Goal: Task Accomplishment & Management: Use online tool/utility

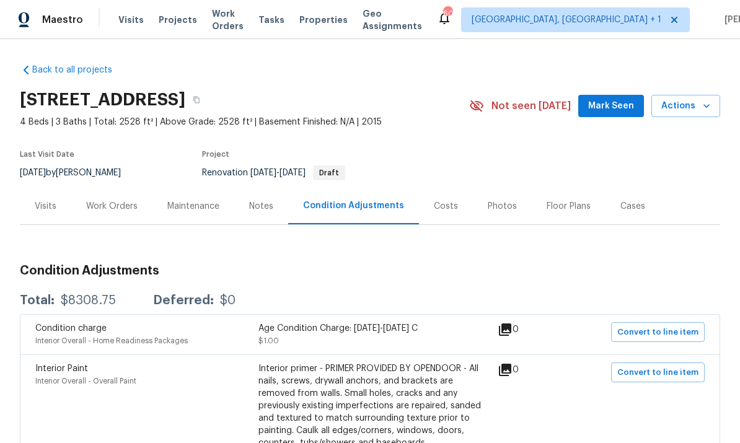
click at [102, 205] on div "Work Orders" at bounding box center [111, 206] width 51 height 12
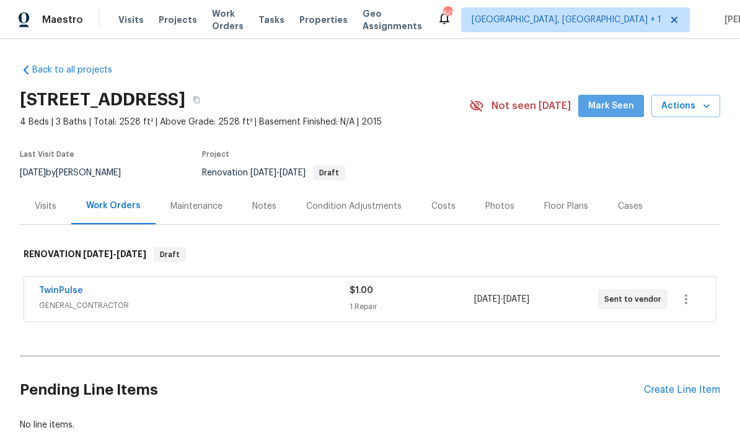
click at [614, 102] on span "Mark Seen" at bounding box center [612, 107] width 46 height 16
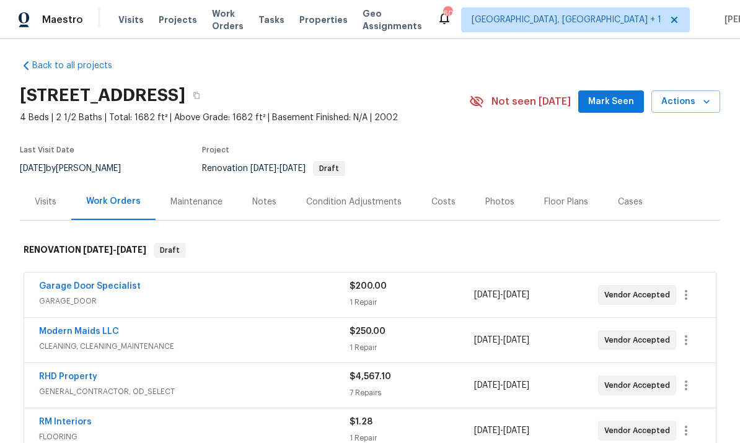
scroll to position [5, 0]
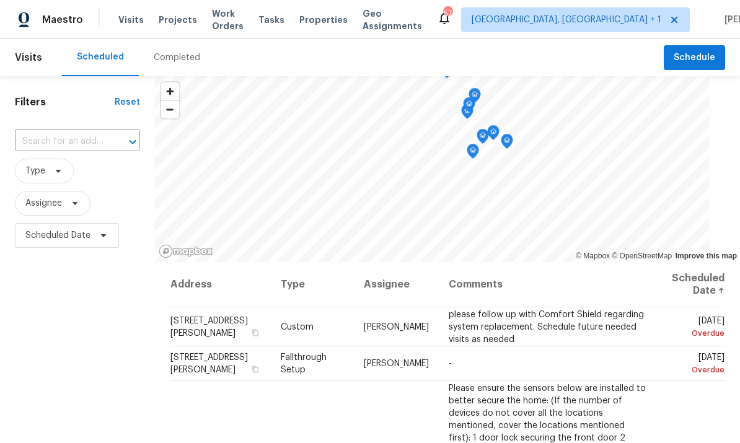
click at [65, 148] on input "text" at bounding box center [60, 141] width 91 height 19
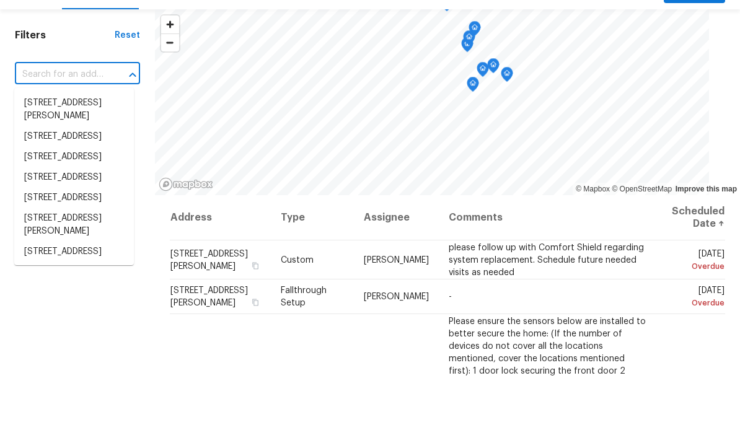
scroll to position [47, 0]
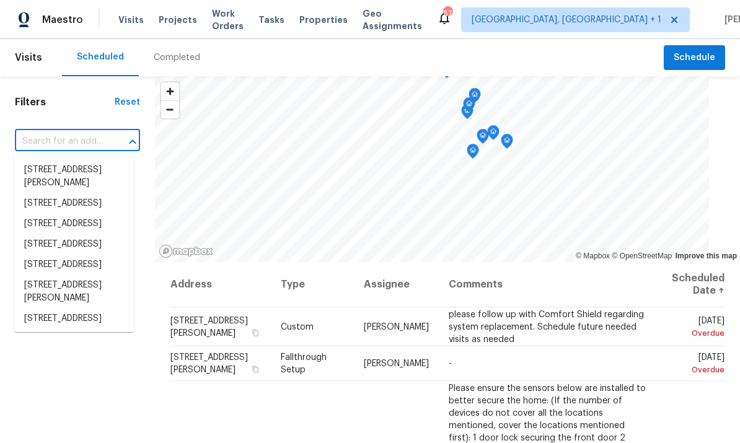
click at [125, 371] on div "Filters Reset ​ Type Assignee Scheduled Date" at bounding box center [77, 346] width 155 height 541
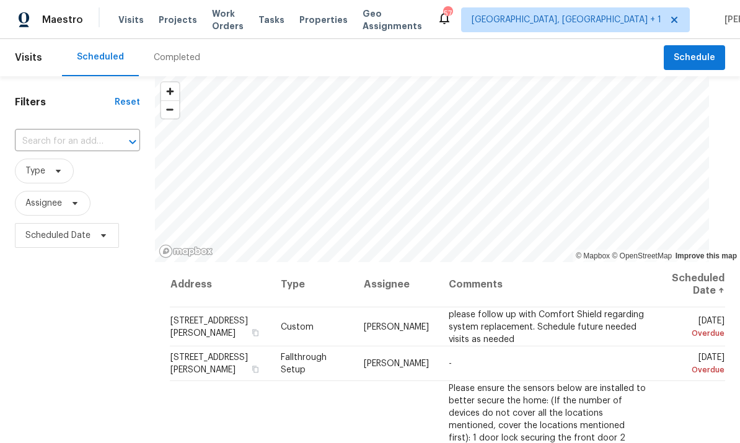
scroll to position [0, 0]
click at [238, 23] on span "Work Orders" at bounding box center [228, 19] width 32 height 25
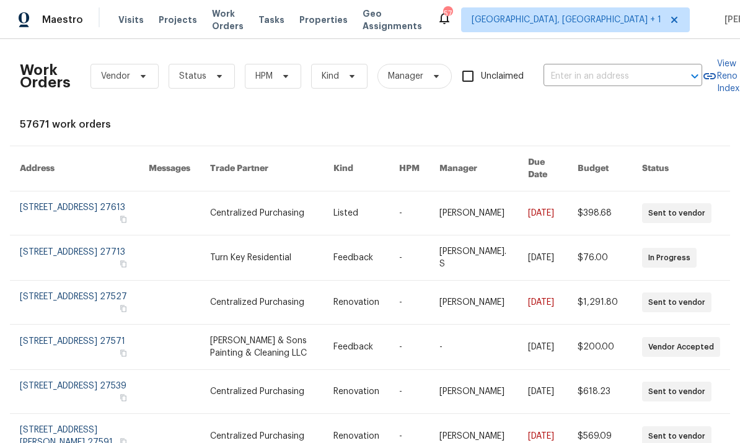
click at [166, 21] on span "Projects" at bounding box center [178, 20] width 38 height 12
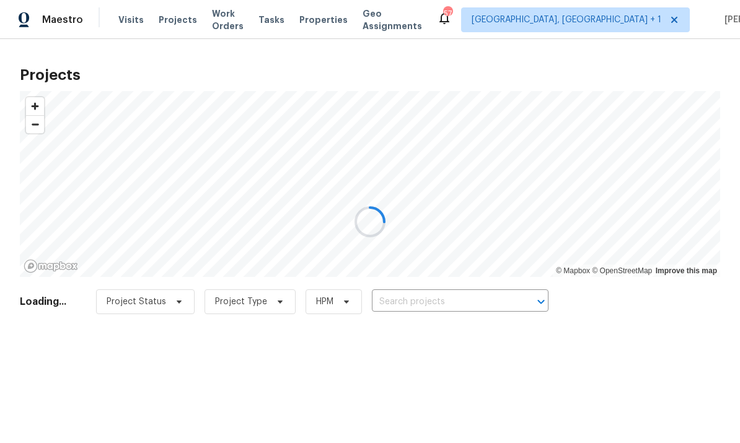
click at [414, 303] on div at bounding box center [370, 221] width 740 height 443
click at [413, 303] on div at bounding box center [370, 221] width 740 height 443
click at [423, 304] on div at bounding box center [370, 221] width 740 height 443
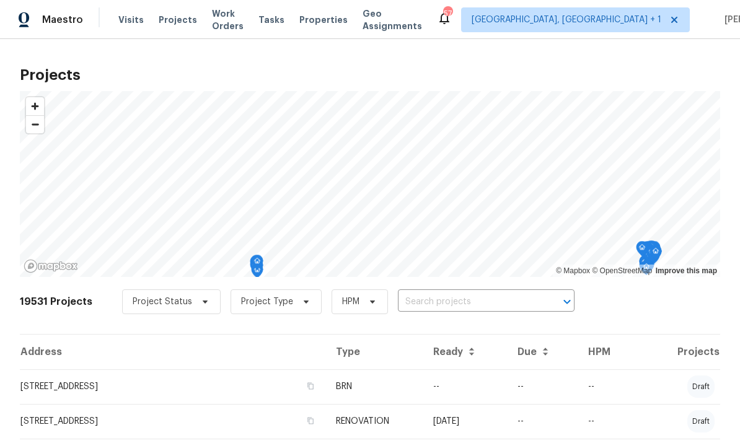
click at [438, 304] on input "text" at bounding box center [469, 302] width 142 height 19
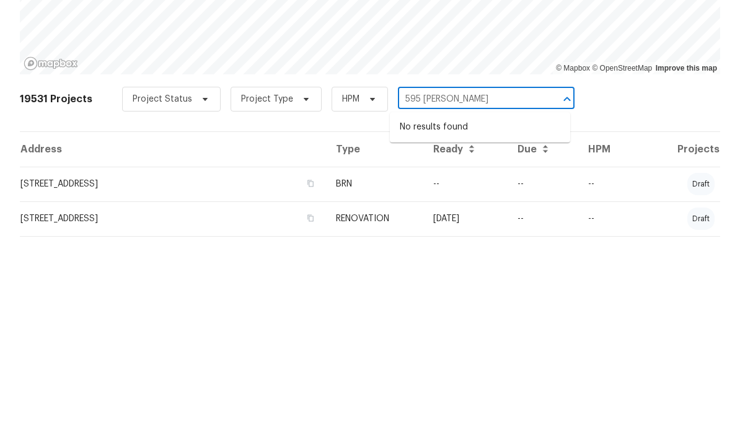
click at [415, 293] on input "595 Ruth" at bounding box center [469, 302] width 142 height 19
type input "495 Ruth"
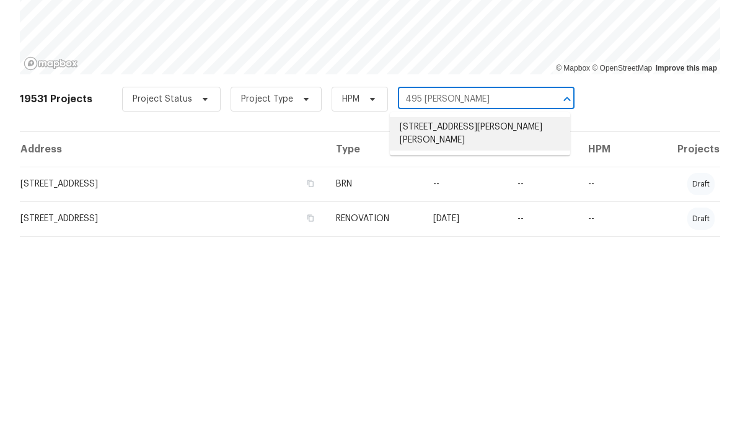
click at [491, 320] on li "495 Ruth Cir, Fuquay Varina, NC 27526" at bounding box center [480, 336] width 180 height 33
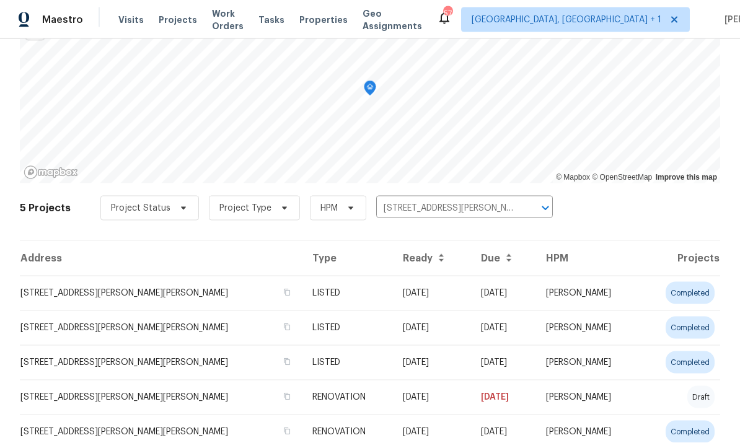
scroll to position [43, 0]
click at [158, 345] on td "495 Ruth Cir, Fuquay Varina, NC 27526" at bounding box center [161, 362] width 283 height 35
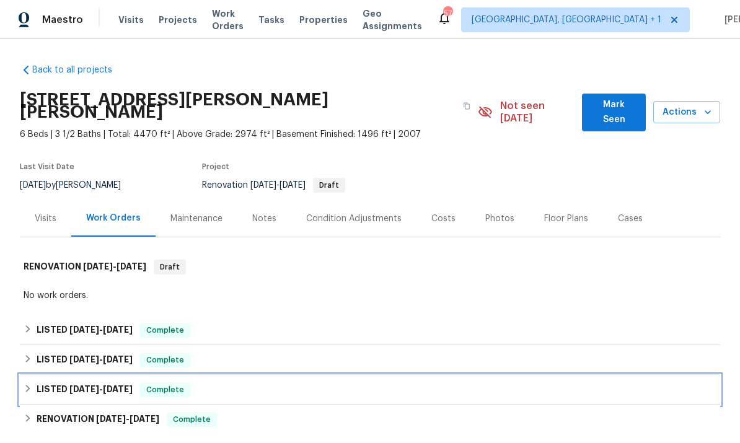
click at [118, 385] on span "6/16/25" at bounding box center [118, 389] width 30 height 9
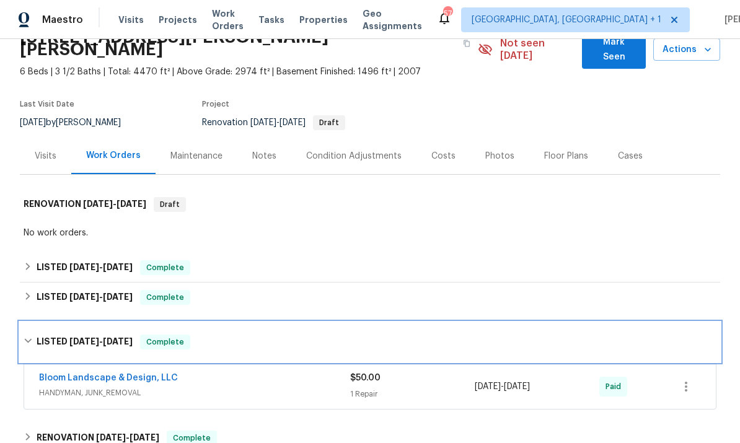
scroll to position [72, 0]
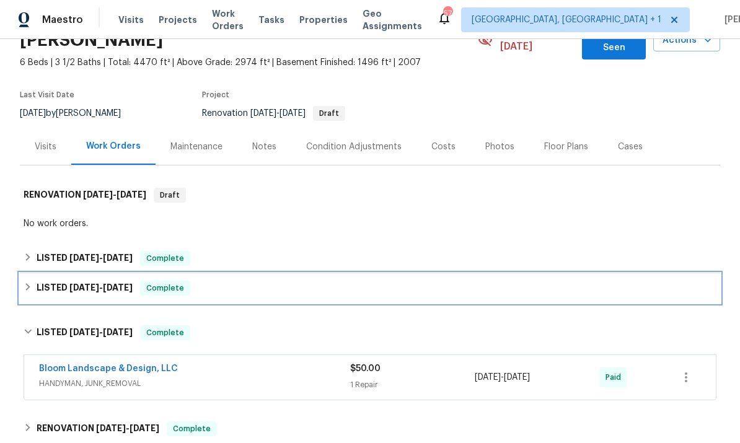
click at [128, 283] on span "6/23/25" at bounding box center [118, 287] width 30 height 9
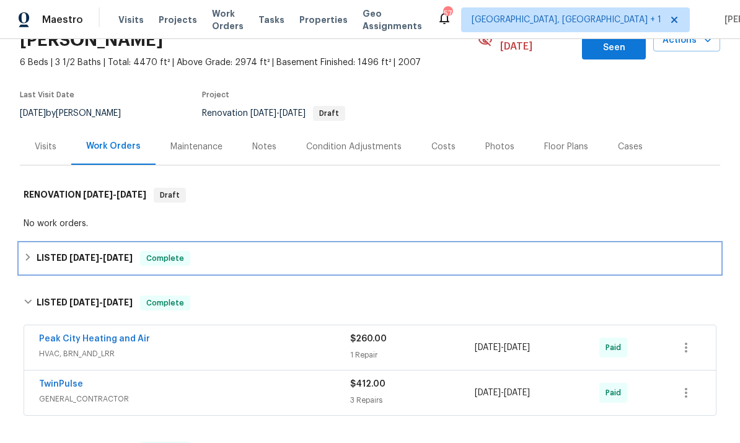
click at [125, 254] on span "6/21/25" at bounding box center [118, 258] width 30 height 9
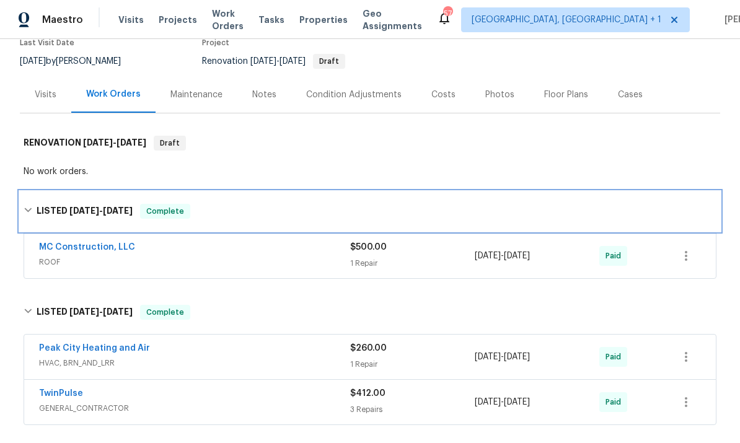
scroll to position [131, 0]
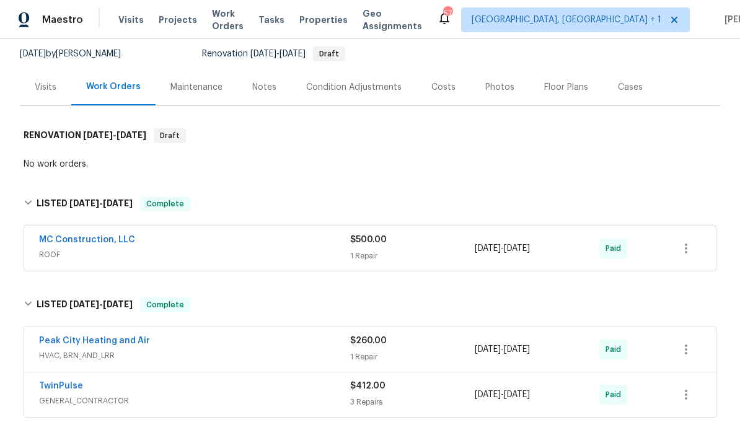
click at [110, 337] on link "Peak City Heating and Air" at bounding box center [94, 341] width 111 height 9
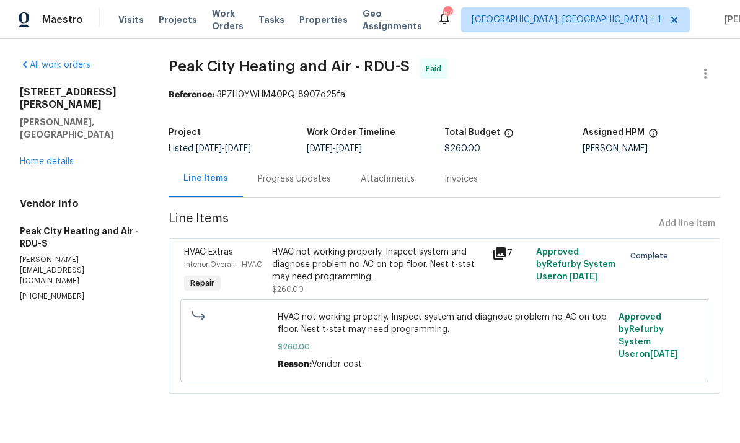
click at [300, 177] on div "Progress Updates" at bounding box center [294, 179] width 73 height 12
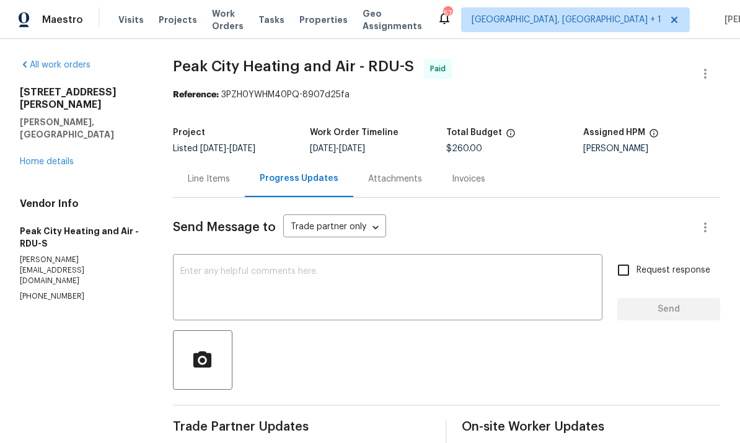
click at [214, 178] on div "Line Items" at bounding box center [209, 179] width 42 height 12
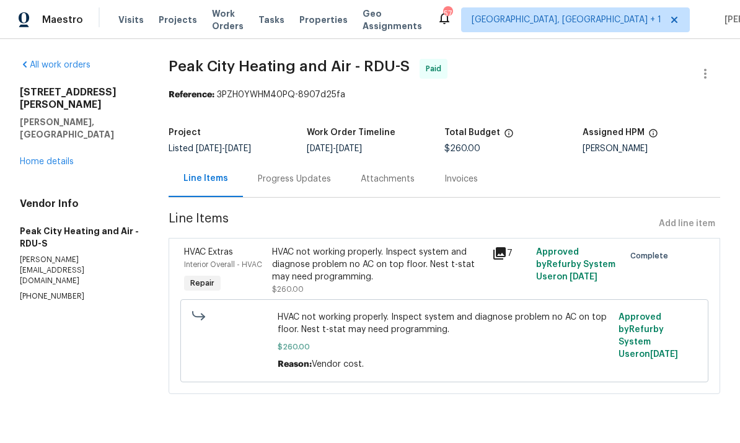
click at [290, 179] on div "Progress Updates" at bounding box center [294, 179] width 73 height 12
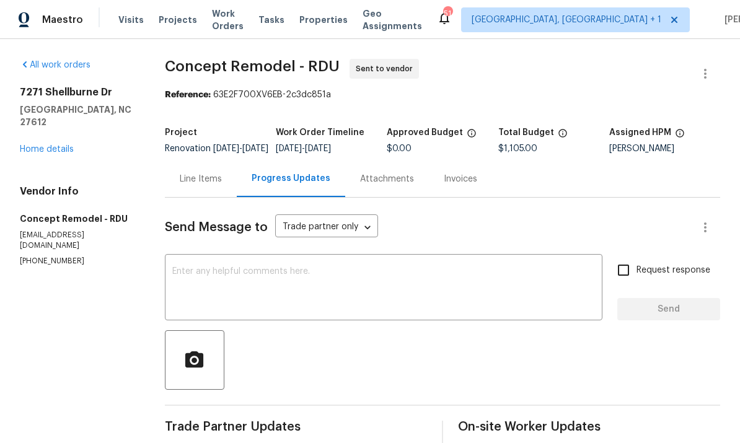
click at [69, 145] on link "Home details" at bounding box center [47, 149] width 54 height 9
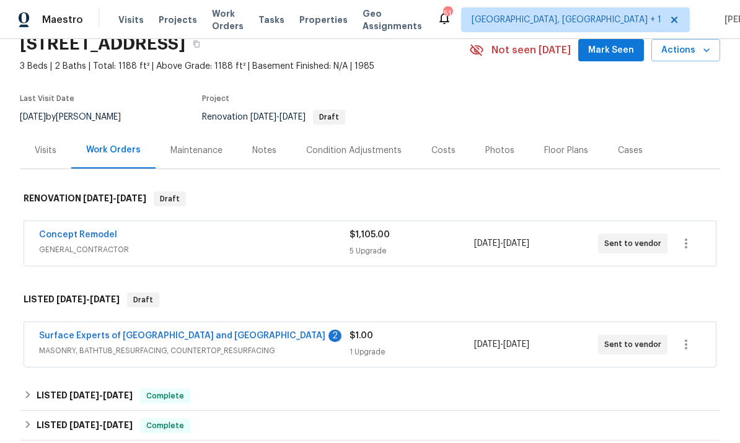
scroll to position [58, 0]
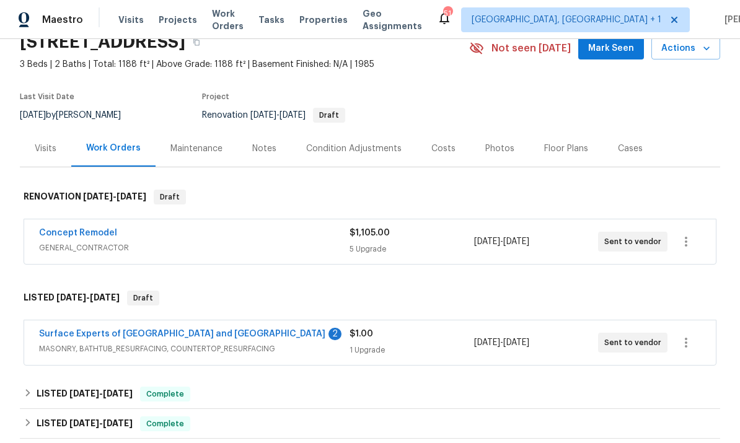
click at [185, 331] on link "Surface Experts of Durham and Chapel Hill" at bounding box center [182, 334] width 287 height 9
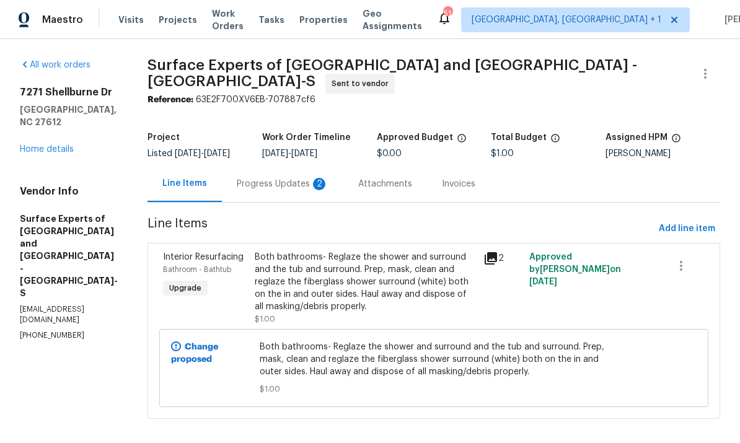
click at [292, 190] on div "Progress Updates 2" at bounding box center [283, 184] width 92 height 12
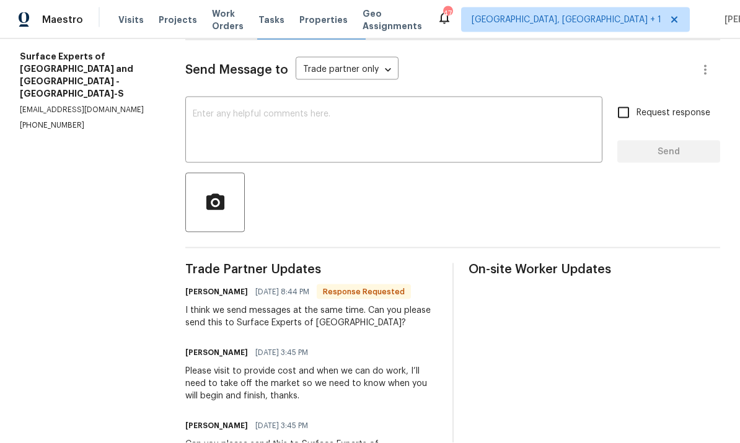
scroll to position [47, 0]
click at [282, 110] on textarea at bounding box center [394, 131] width 402 height 43
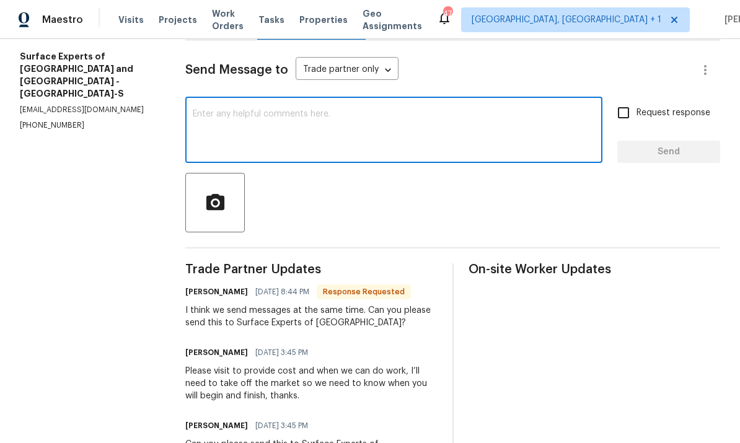
type textarea "P"
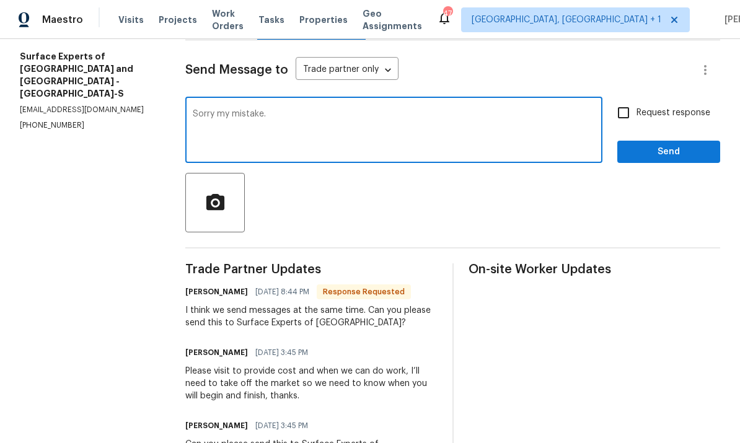
type textarea "Sorry my mistake."
click at [677, 144] on span "Send" at bounding box center [669, 152] width 83 height 16
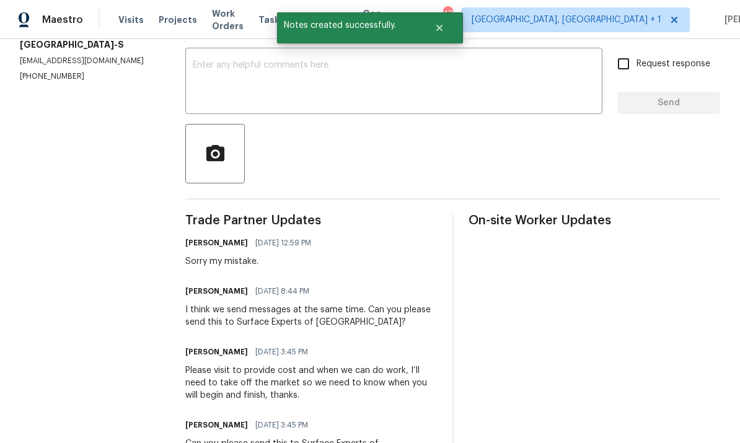
scroll to position [211, 0]
click at [191, 365] on div "Please visit to provide cost and when we can do work, I’ll need to take off the…" at bounding box center [311, 383] width 252 height 37
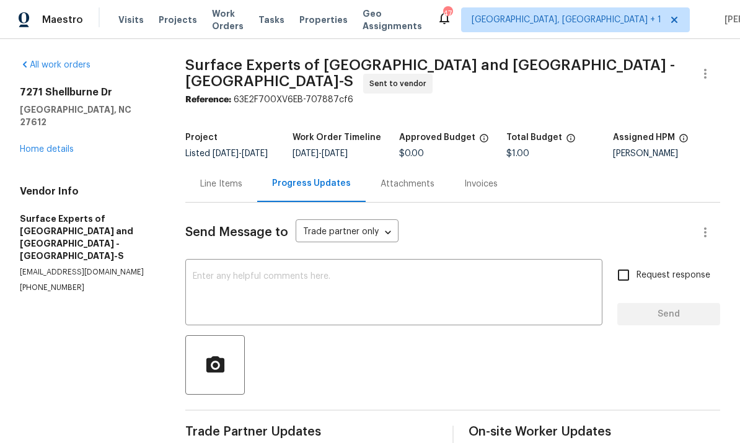
scroll to position [0, 0]
click at [226, 178] on div "Line Items" at bounding box center [221, 184] width 42 height 12
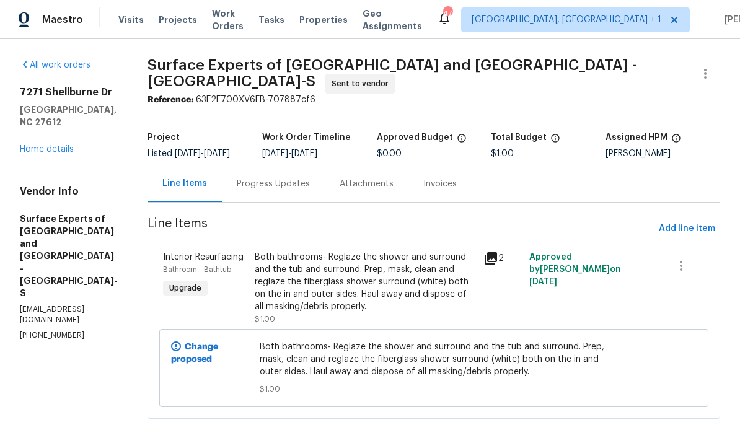
scroll to position [15, 0]
click at [680, 259] on icon "button" at bounding box center [681, 266] width 15 height 15
click at [326, 255] on div at bounding box center [370, 221] width 740 height 443
click at [282, 255] on div "Both bathrooms- Reglaze the shower and surround and the tub and surround. Prep,…" at bounding box center [365, 282] width 221 height 62
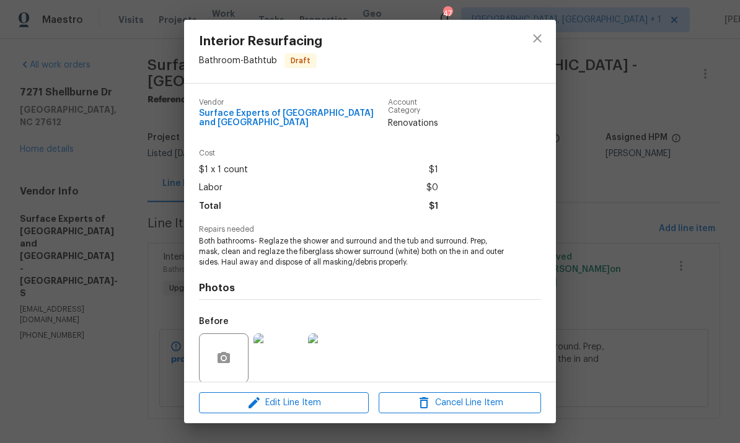
click at [208, 243] on span "Both bathrooms- Reglaze the shower and surround and the tub and surround. Prep,…" at bounding box center [353, 251] width 308 height 31
click at [262, 244] on span "Both bathrooms- Reglaze the shower and surround and the tub and surround. Prep,…" at bounding box center [353, 251] width 308 height 31
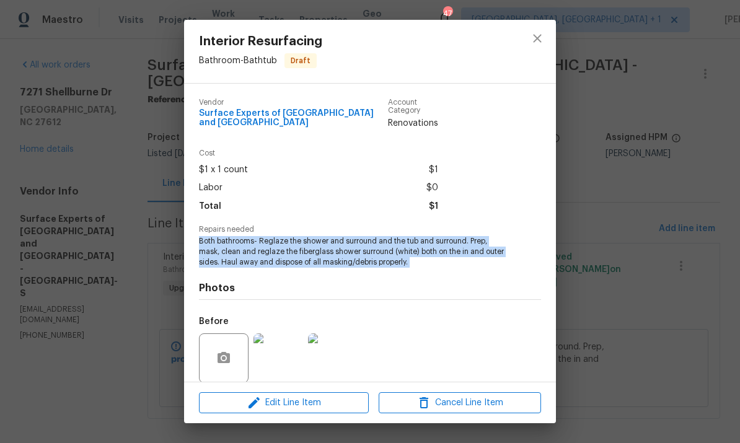
copy span "Both bathrooms- Reglaze the shower and surround and the tub and surround. Prep,…"
click at [469, 326] on div "Before" at bounding box center [370, 350] width 342 height 81
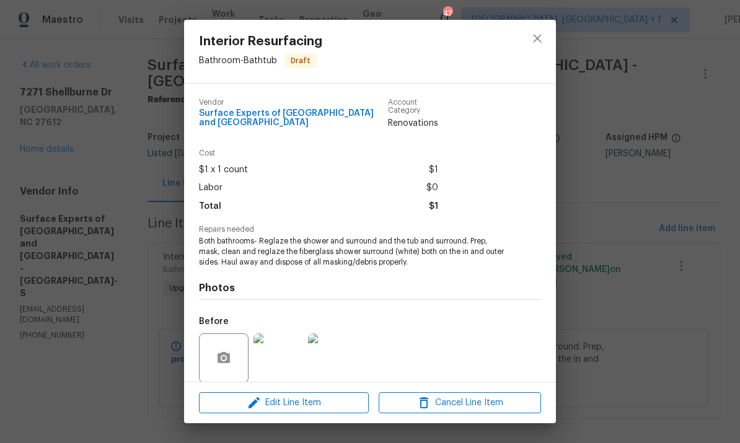
click at [636, 328] on div "Interior Resurfacing Bathroom - Bathtub Draft Vendor Surface Experts of Durham …" at bounding box center [370, 221] width 740 height 443
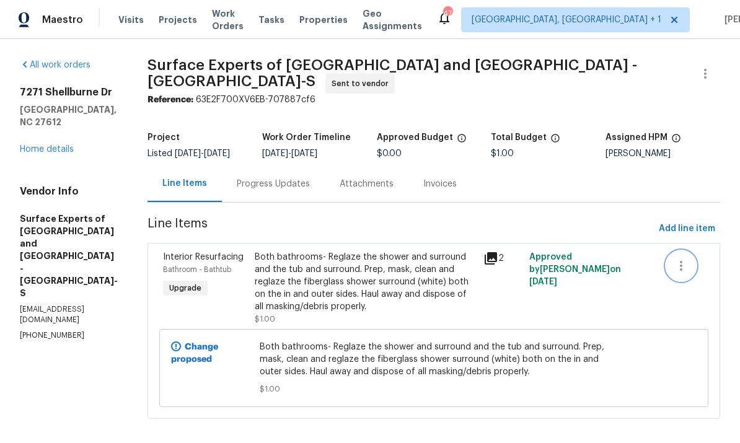
click at [682, 259] on icon "button" at bounding box center [681, 266] width 15 height 15
click at [687, 258] on li "Cancel" at bounding box center [692, 255] width 48 height 20
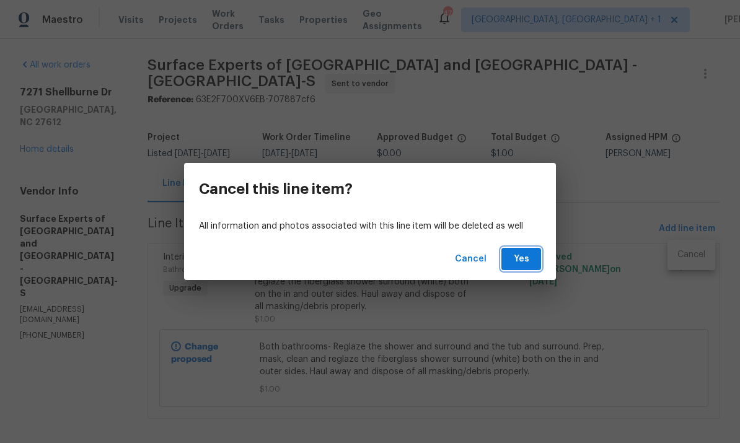
click at [522, 260] on span "Yes" at bounding box center [522, 260] width 20 height 16
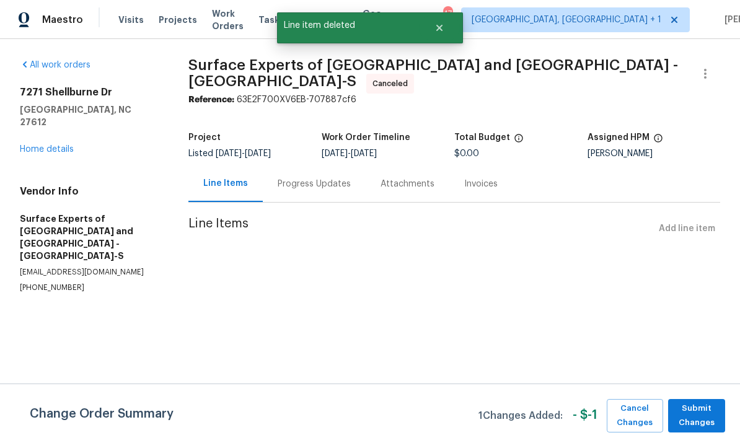
scroll to position [0, 0]
click at [697, 419] on span "Submit Changes" at bounding box center [697, 416] width 45 height 29
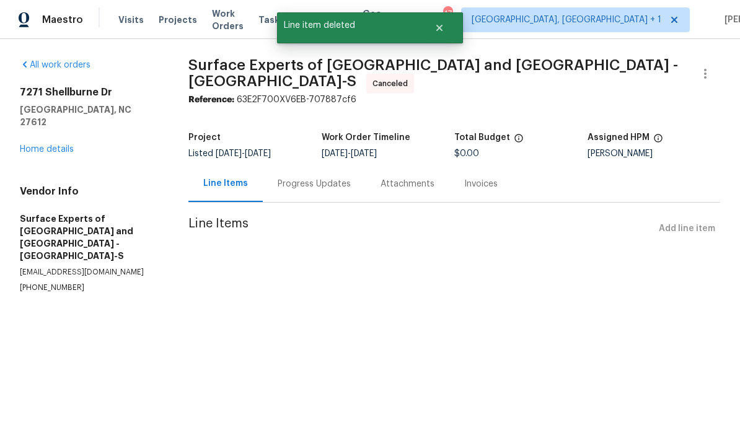
click at [60, 145] on link "Home details" at bounding box center [47, 149] width 54 height 9
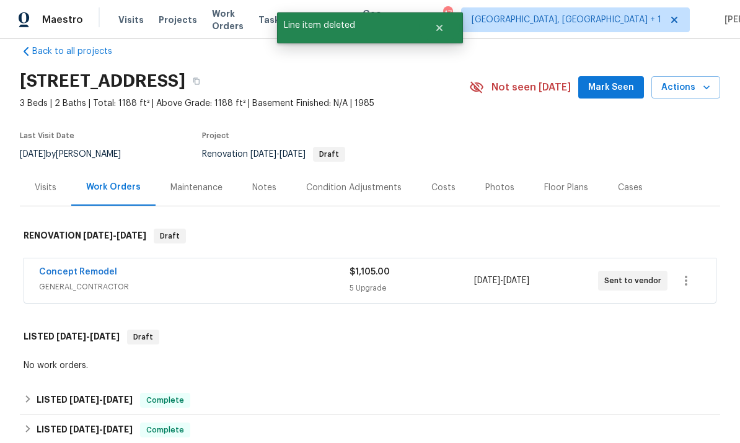
scroll to position [32, 0]
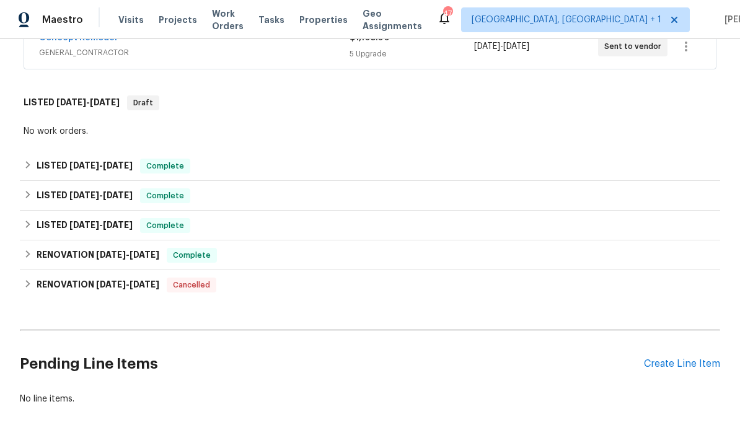
click at [689, 370] on div "Create Line Item" at bounding box center [682, 364] width 76 height 12
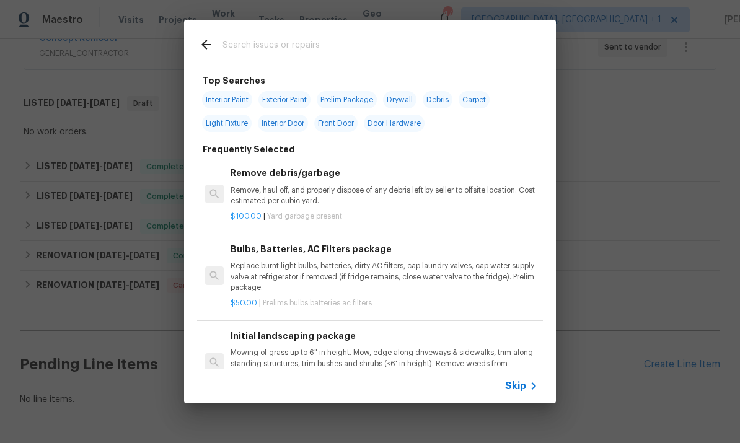
click at [274, 43] on input "text" at bounding box center [354, 46] width 263 height 19
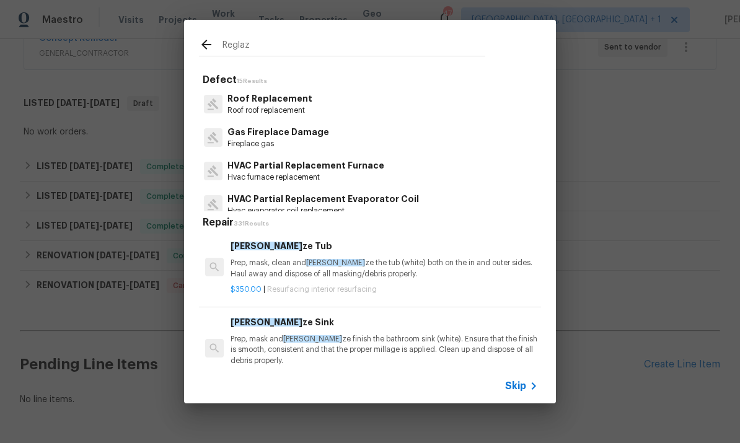
type input "Reglaze"
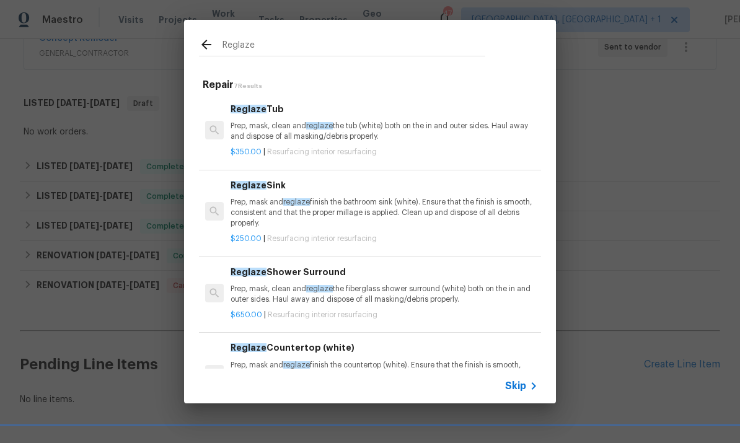
click at [261, 118] on div "Reglaze Tub Prep, mask, clean and reglaze the tub (white) both on the in and ou…" at bounding box center [385, 122] width 308 height 40
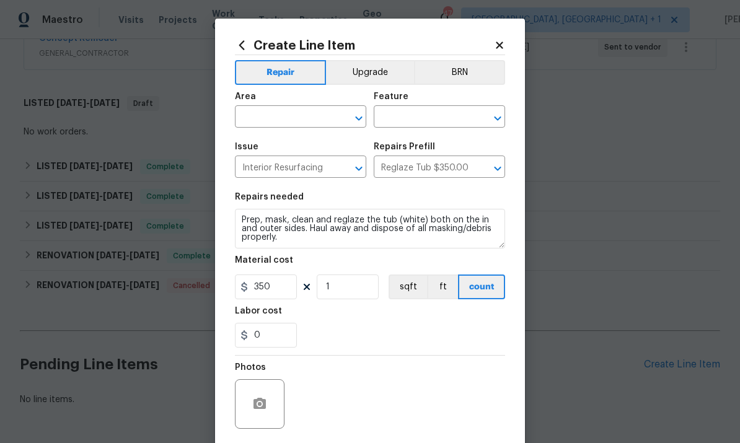
click at [269, 138] on span "Issue Interior Resurfacing ​" at bounding box center [300, 160] width 131 height 50
click at [283, 117] on input "text" at bounding box center [283, 118] width 97 height 19
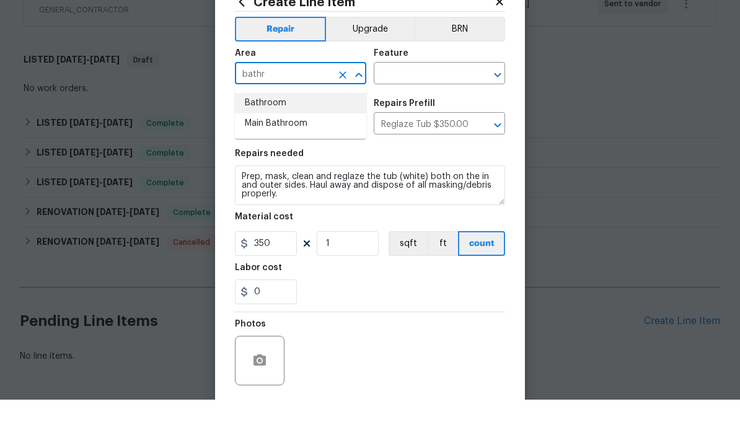
click at [260, 136] on li "Bathroom" at bounding box center [300, 146] width 131 height 20
type input "Bathroom"
click at [402, 109] on input "text" at bounding box center [422, 118] width 97 height 19
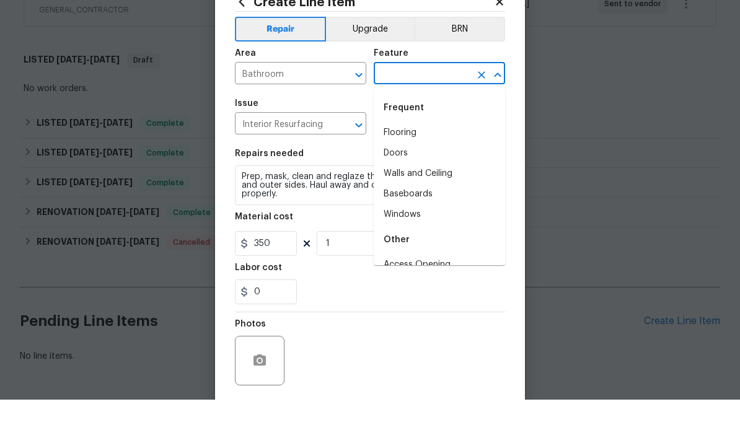
scroll to position [43, 0]
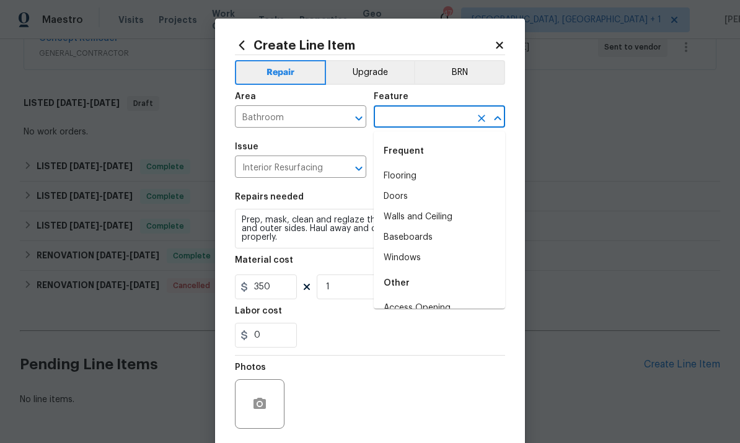
click at [344, 141] on span "Issue Interior Resurfacing ​" at bounding box center [300, 160] width 131 height 50
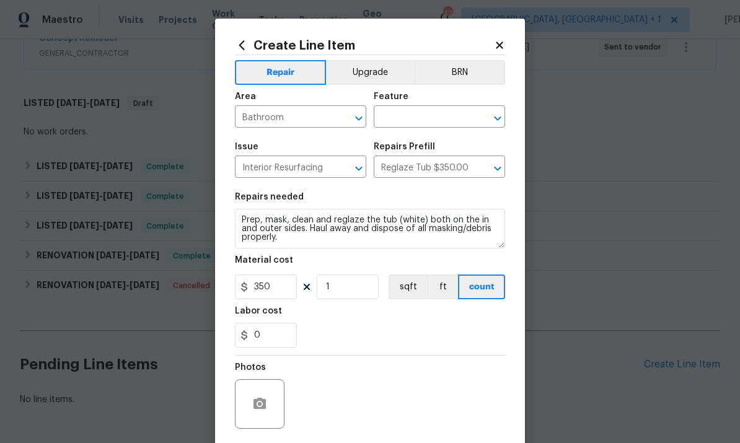
click at [399, 117] on input "text" at bounding box center [422, 118] width 97 height 19
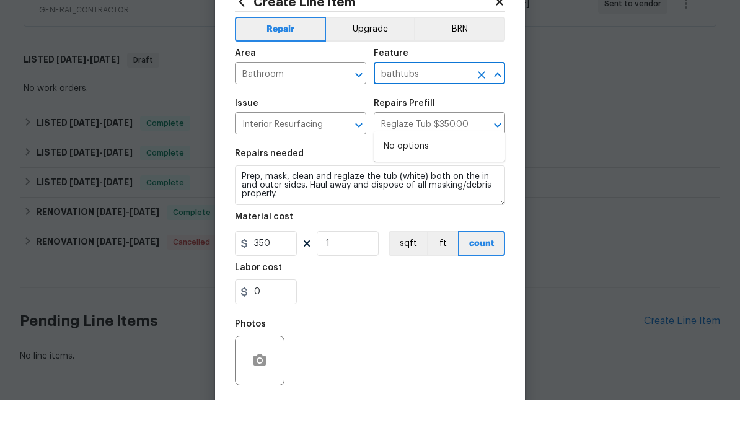
scroll to position [47, 0]
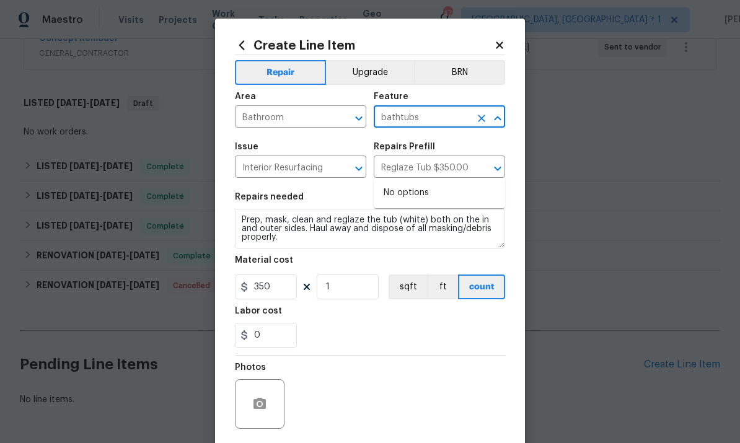
type input "bathtubs"
click at [384, 198] on div "Repairs needed" at bounding box center [370, 201] width 270 height 16
click at [409, 125] on input "text" at bounding box center [422, 118] width 97 height 19
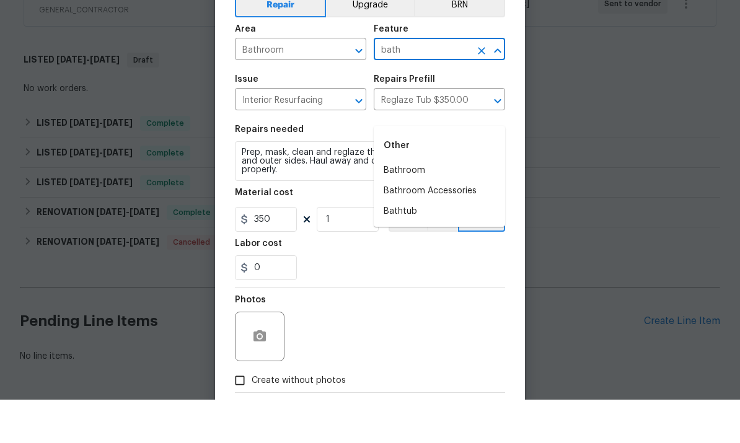
scroll to position [48, 0]
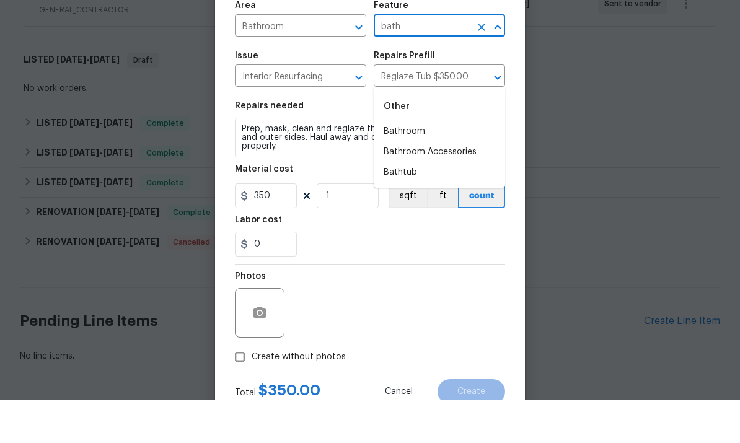
click at [414, 206] on li "Bathtub" at bounding box center [439, 216] width 131 height 20
type input "Bathtub"
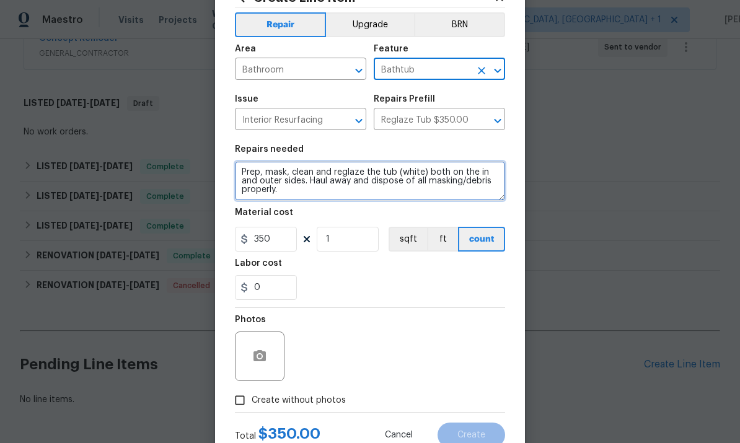
click at [241, 176] on textarea "Prep, mask, clean and reglaze the tub (white) both on the in and outer sides. H…" at bounding box center [370, 181] width 270 height 40
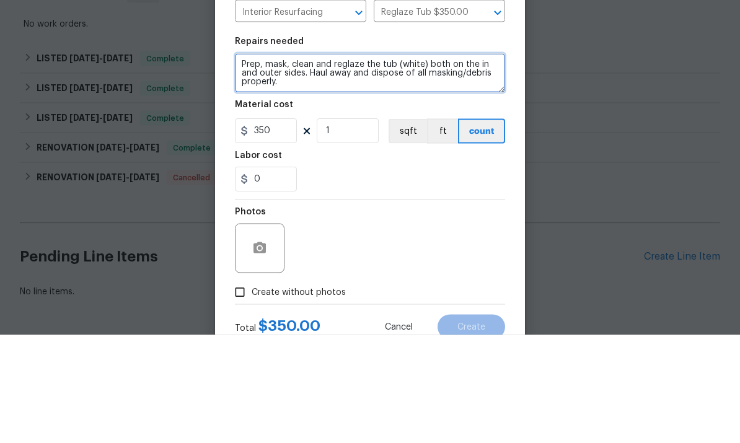
click at [251, 161] on textarea "Prep, mask, clean and reglaze the tub (white) both on the in and outer sides. H…" at bounding box center [370, 181] width 270 height 40
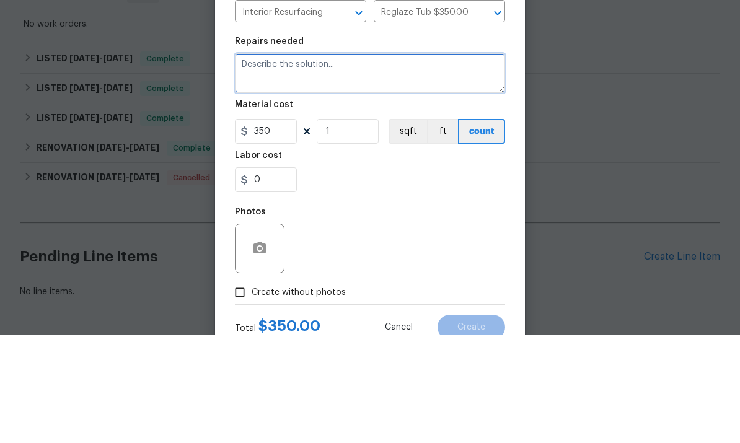
click at [255, 161] on textarea at bounding box center [370, 181] width 270 height 40
paste textarea "Both bathrooms- Reglaze the shower and surround and the tub and surround. Prep,…"
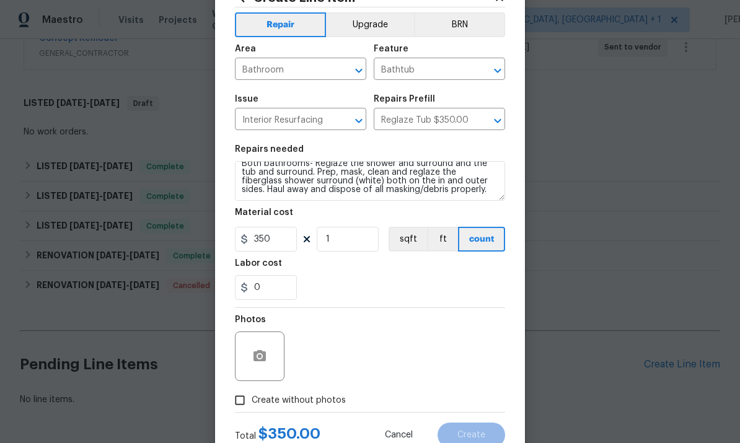
scroll to position [11, 0]
type textarea "Both bathrooms- Reglaze the shower and surround and the tub and surround. Prep,…"
click at [285, 252] on input "350" at bounding box center [266, 239] width 62 height 25
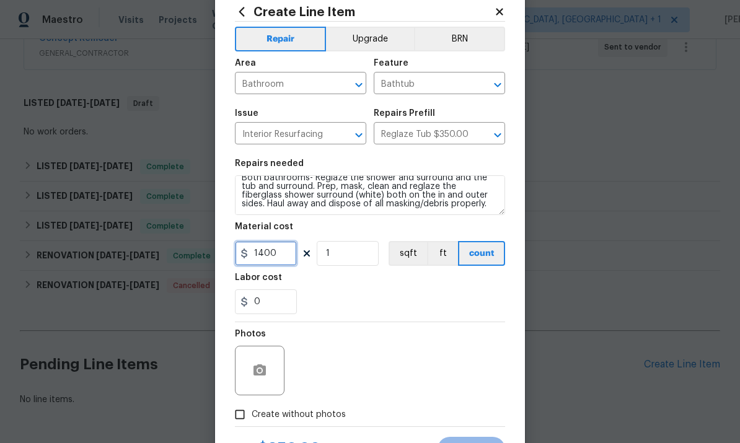
type input "1400"
click at [375, 42] on button "Upgrade" at bounding box center [370, 39] width 89 height 25
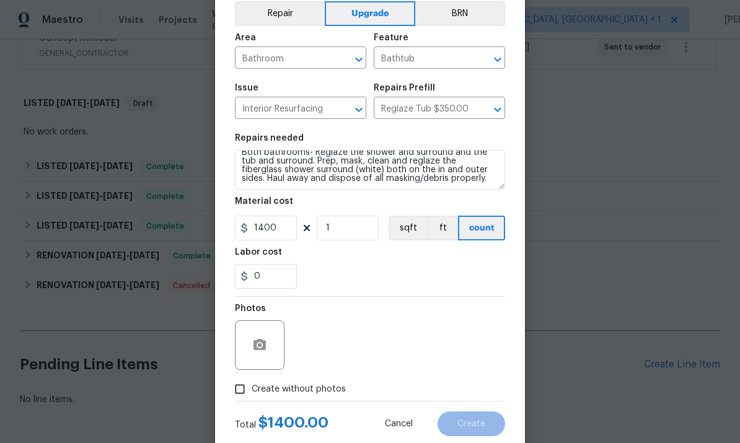
scroll to position [64, 0]
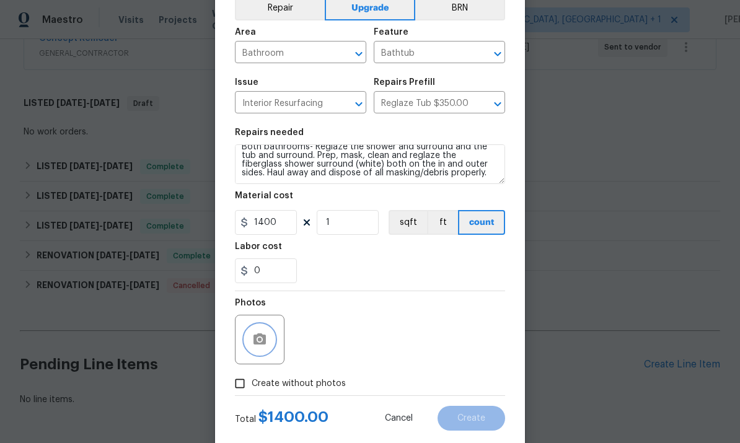
click at [262, 340] on icon "button" at bounding box center [260, 339] width 12 height 11
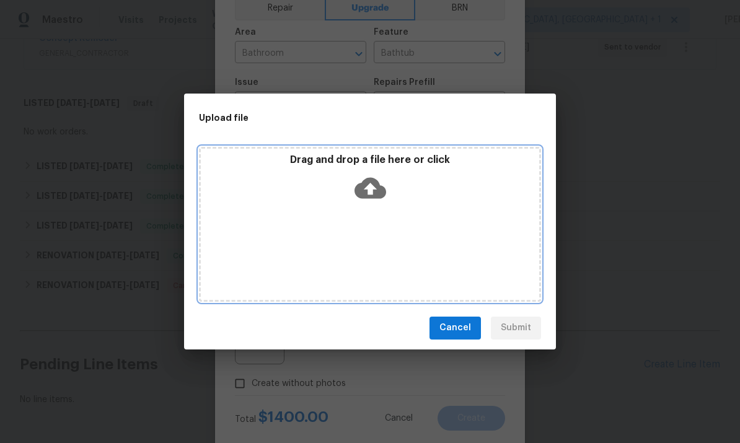
click at [376, 176] on icon at bounding box center [371, 188] width 32 height 32
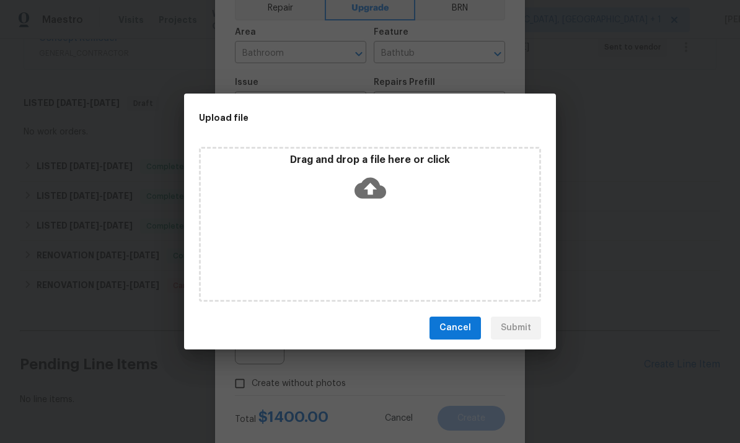
click at [625, 126] on div "Upload file Drag and drop a file here or click Cancel Submit" at bounding box center [370, 221] width 740 height 443
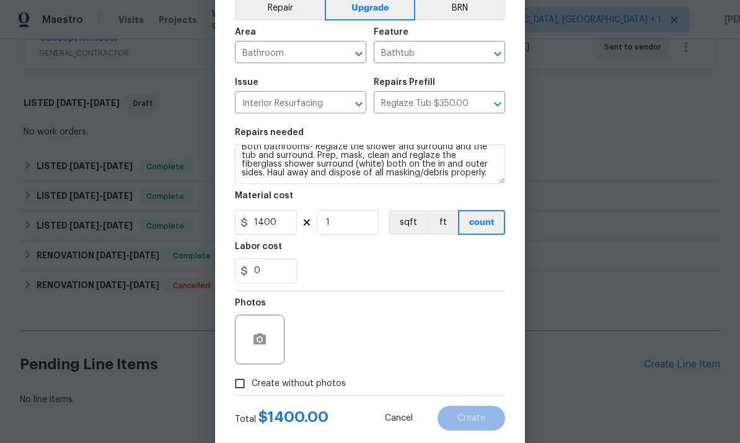
click at [251, 378] on input "Create without photos" at bounding box center [240, 384] width 24 height 24
checkbox input "true"
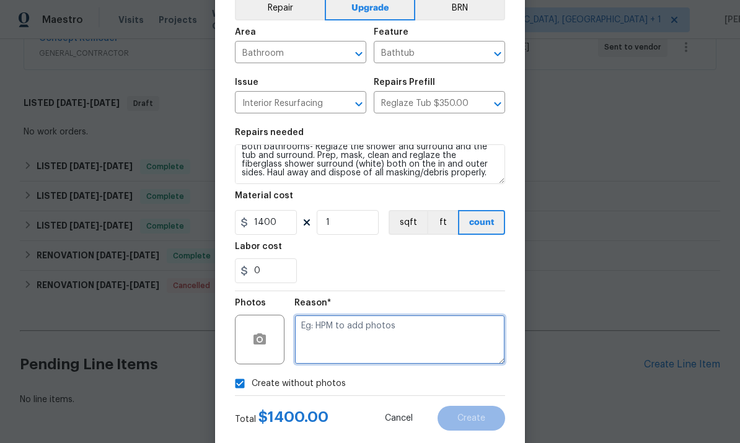
click at [327, 331] on textarea at bounding box center [400, 340] width 211 height 50
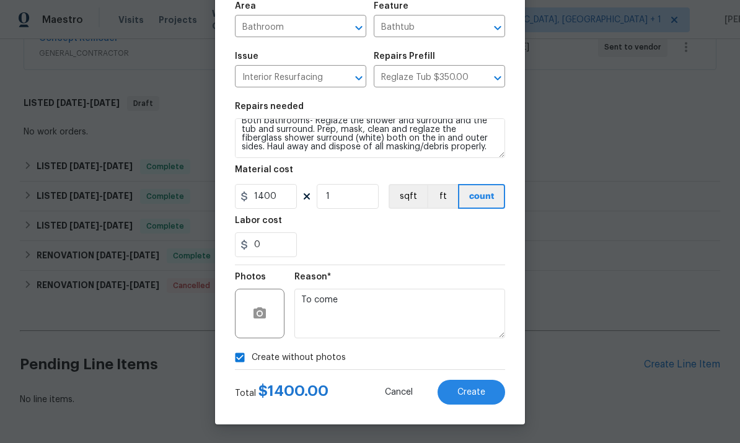
scroll to position [93, 0]
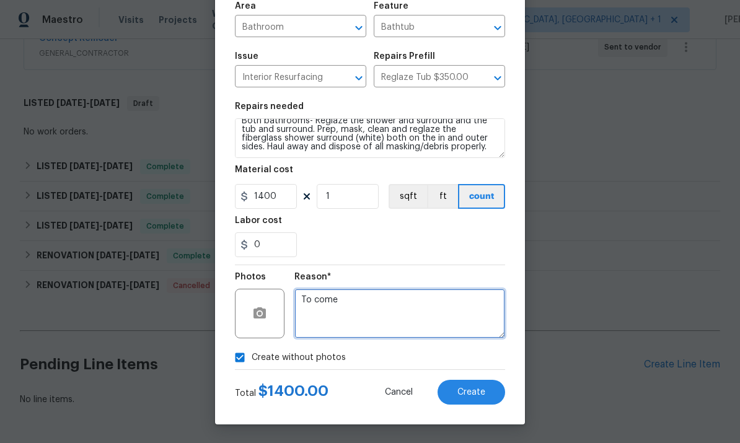
type textarea "To come"
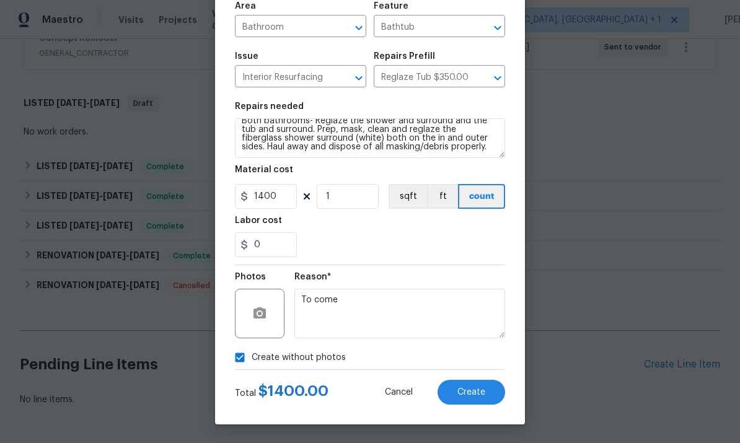
click at [468, 395] on span "Create" at bounding box center [472, 392] width 28 height 9
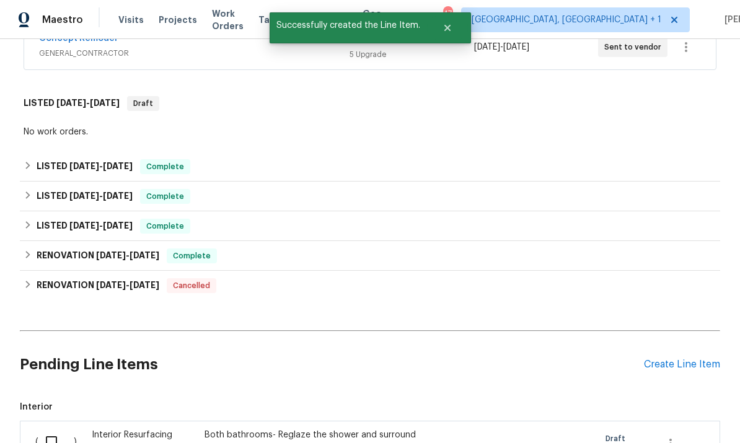
click at [58, 429] on input "checkbox" at bounding box center [55, 442] width 35 height 26
checkbox input "true"
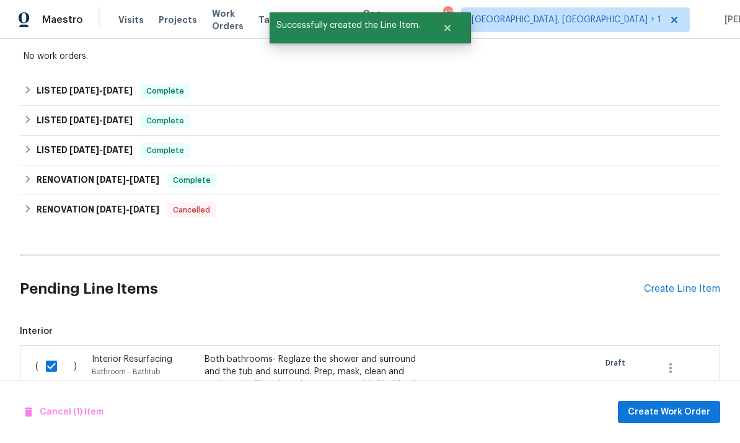
scroll to position [365, 0]
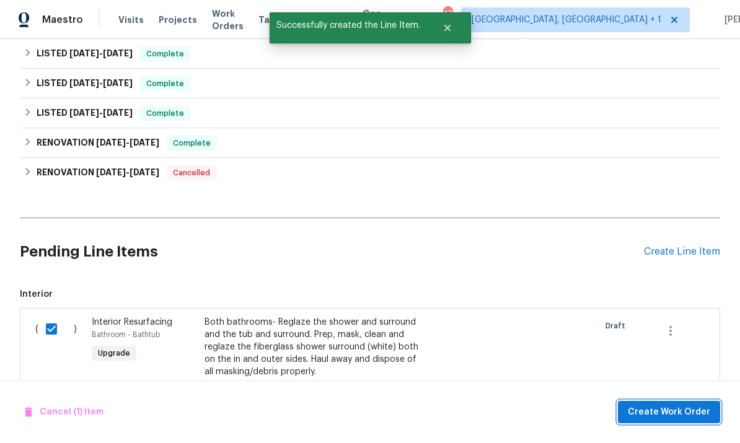
click at [691, 405] on span "Create Work Order" at bounding box center [669, 413] width 82 height 16
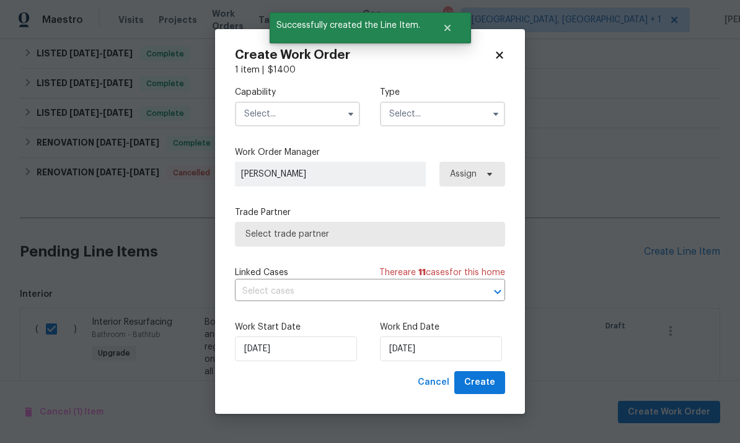
click at [344, 102] on input "text" at bounding box center [297, 114] width 125 height 25
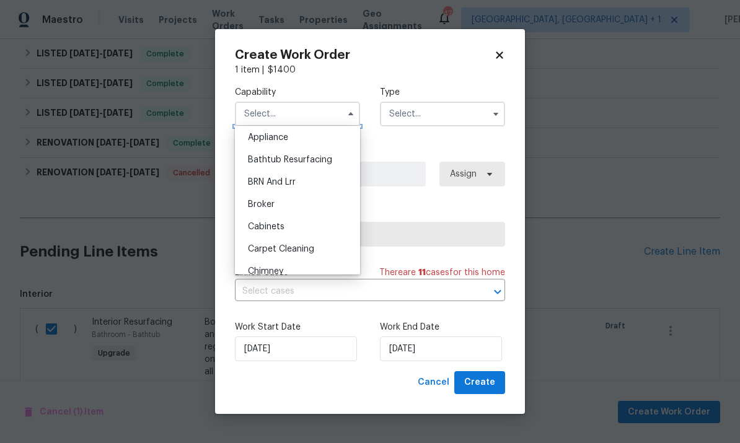
scroll to position [20, 0]
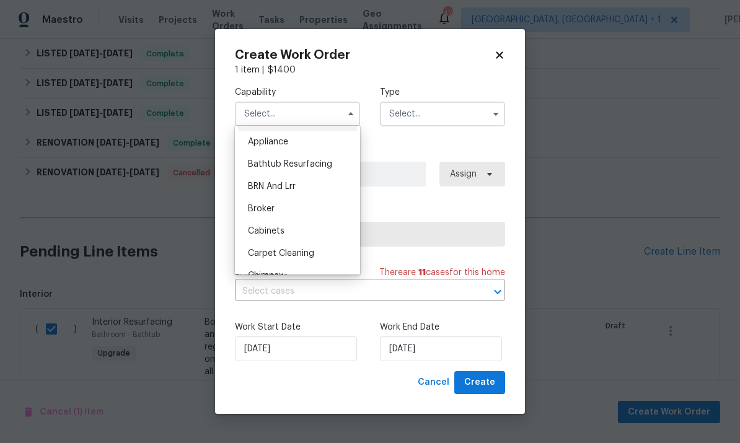
click at [329, 172] on div "Bathtub Resurfacing" at bounding box center [297, 164] width 119 height 22
type input "Bathtub Resurfacing"
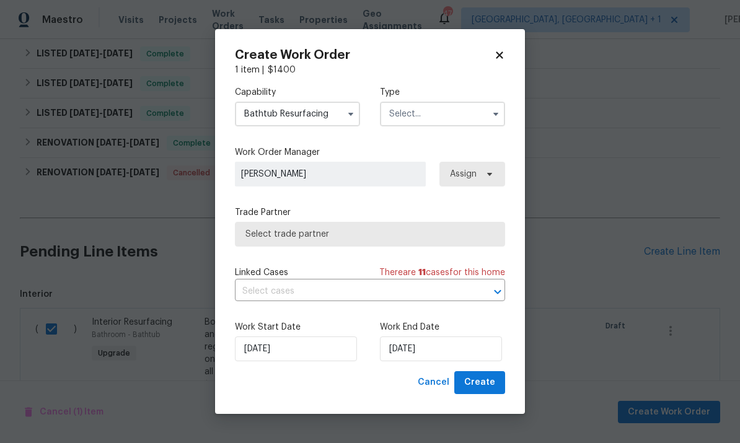
click at [456, 123] on input "text" at bounding box center [442, 114] width 125 height 25
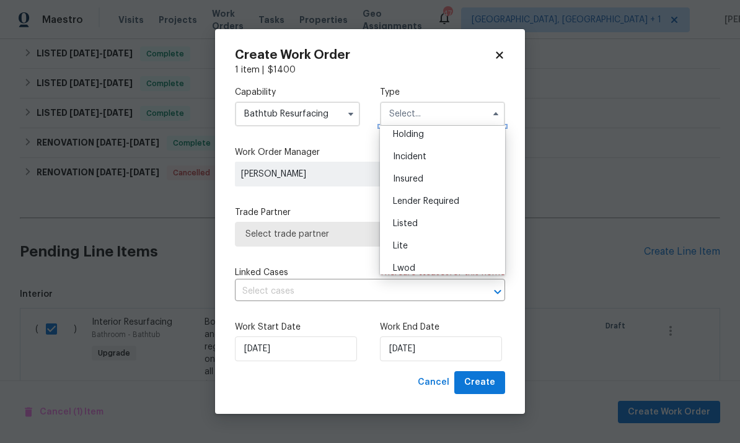
scroll to position [148, 0]
click at [409, 133] on div "Listed" at bounding box center [442, 126] width 119 height 22
type input "Listed"
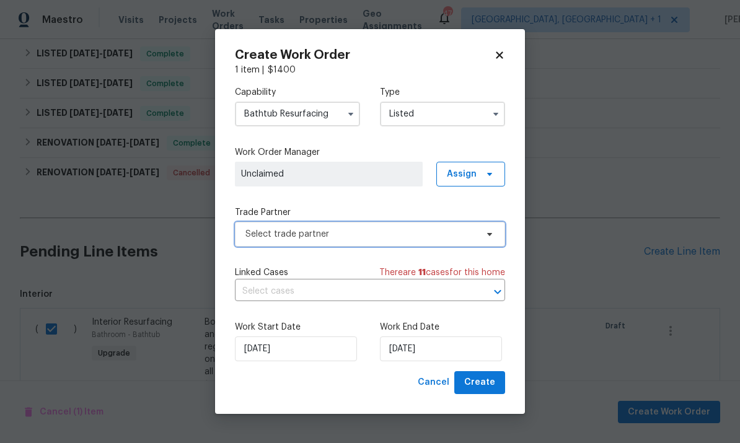
click at [490, 238] on icon at bounding box center [490, 234] width 10 height 10
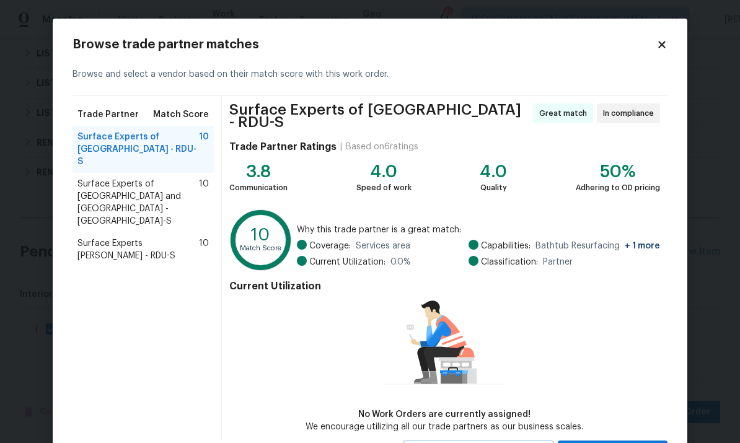
click at [180, 139] on span "Surface Experts of North Raleigh - RDU-S" at bounding box center [139, 149] width 122 height 37
click at [161, 143] on span "Surface Experts of North Raleigh - RDU-S" at bounding box center [139, 149] width 122 height 37
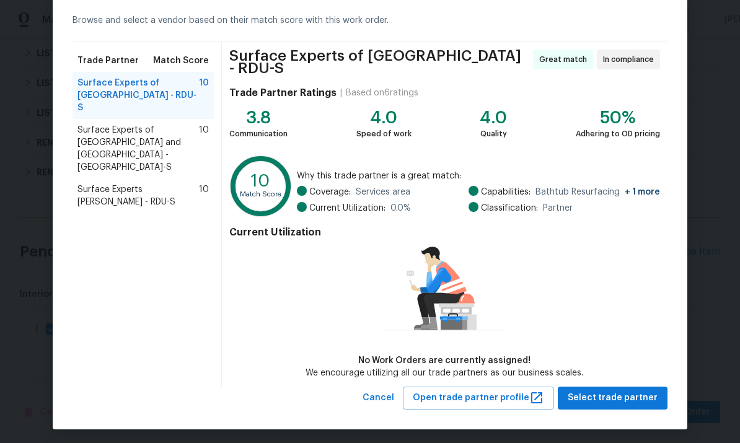
scroll to position [53, 0]
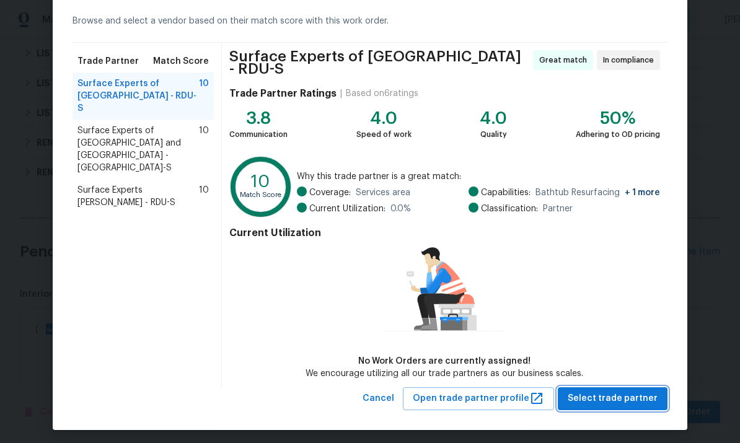
click at [623, 399] on span "Select trade partner" at bounding box center [613, 399] width 90 height 16
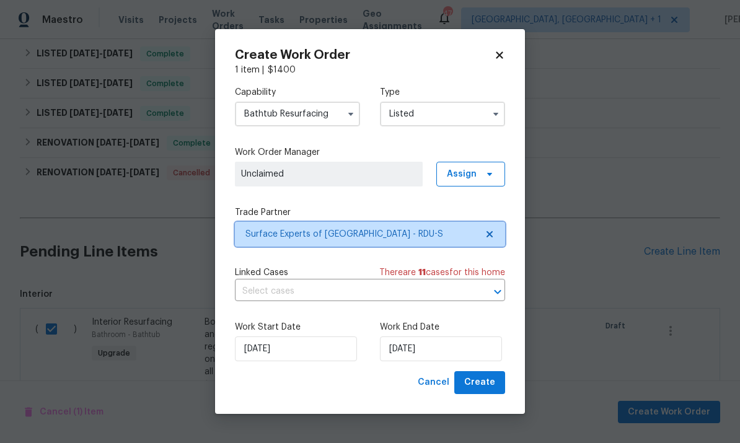
scroll to position [0, 0]
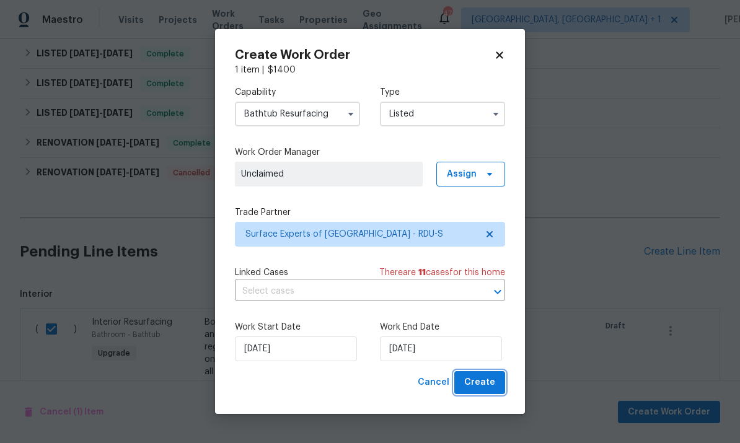
click at [479, 383] on span "Create" at bounding box center [479, 383] width 31 height 16
checkbox input "false"
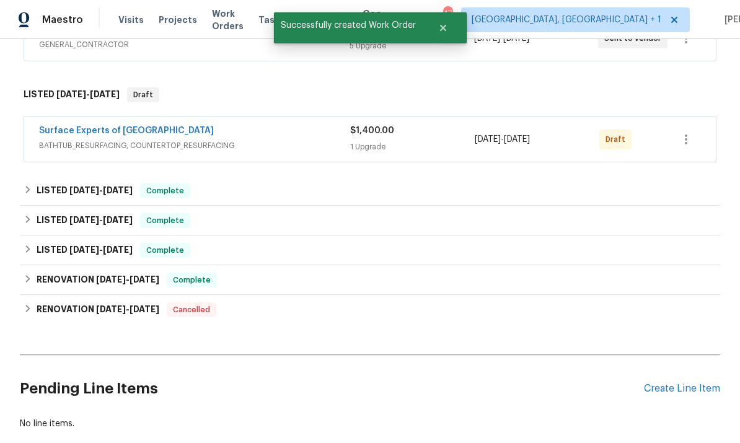
scroll to position [257, 0]
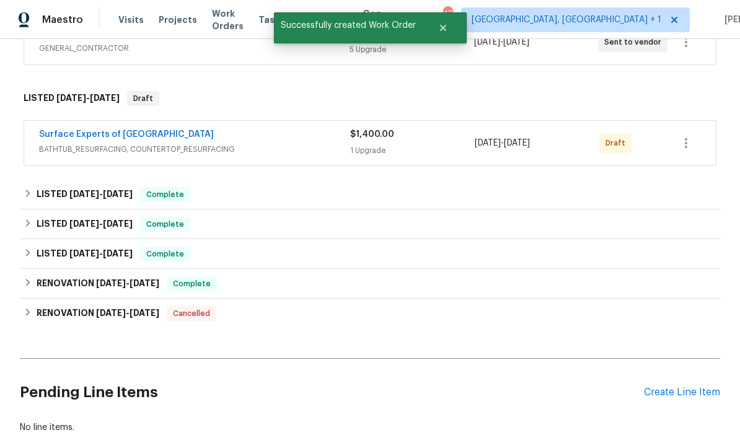
click at [130, 130] on link "Surface Experts of North Raleigh" at bounding box center [126, 134] width 175 height 9
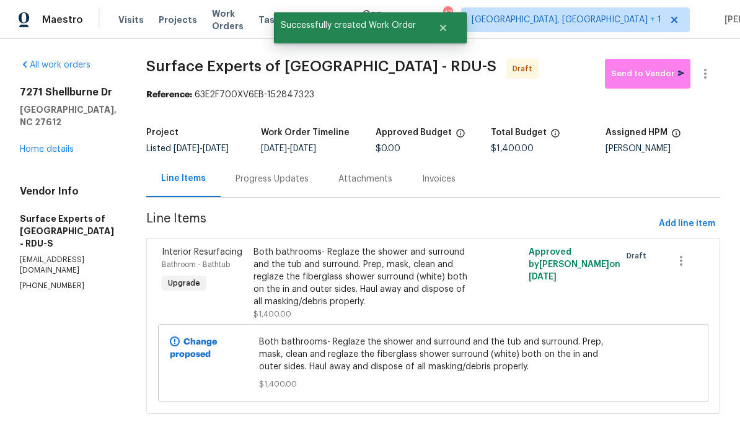
click at [350, 287] on div "Both bathrooms- Reglaze the shower and surround and the tub and surround. Prep,…" at bounding box center [365, 277] width 222 height 62
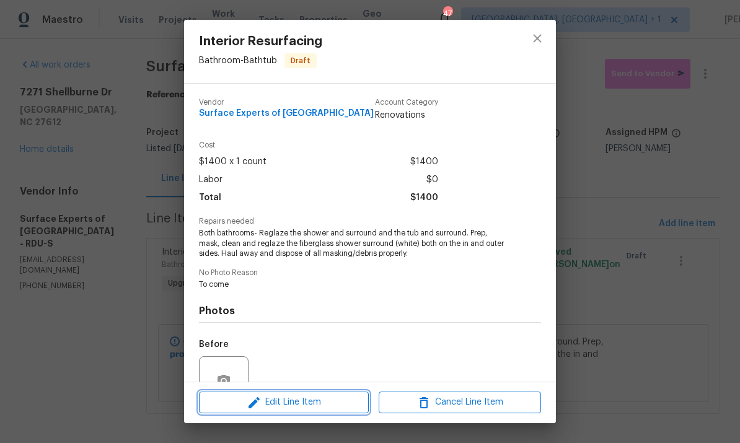
click at [310, 406] on span "Edit Line Item" at bounding box center [284, 403] width 162 height 16
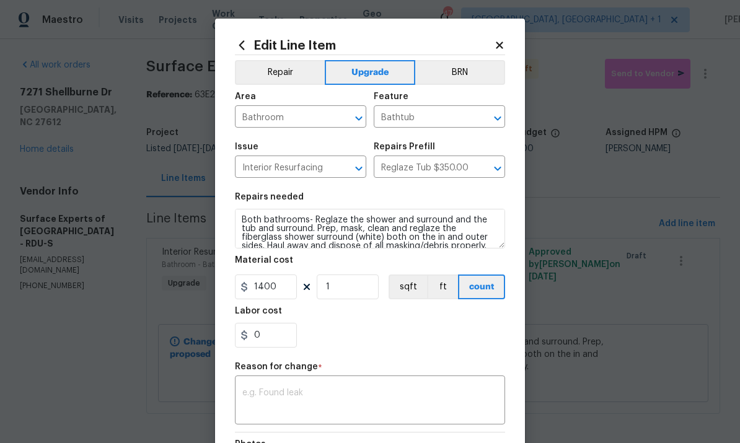
click at [592, 213] on body "Maestro Visits Projects Work Orders Tasks Properties Geo Assignments 47 Albuque…" at bounding box center [370, 221] width 740 height 443
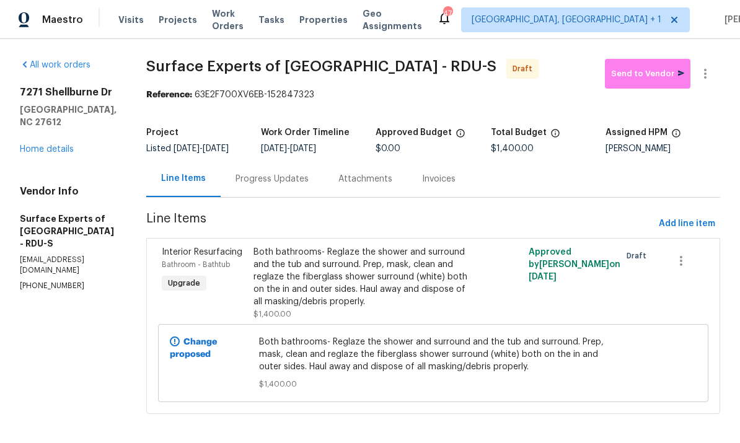
scroll to position [15, 0]
click at [289, 173] on div "Progress Updates" at bounding box center [272, 179] width 73 height 12
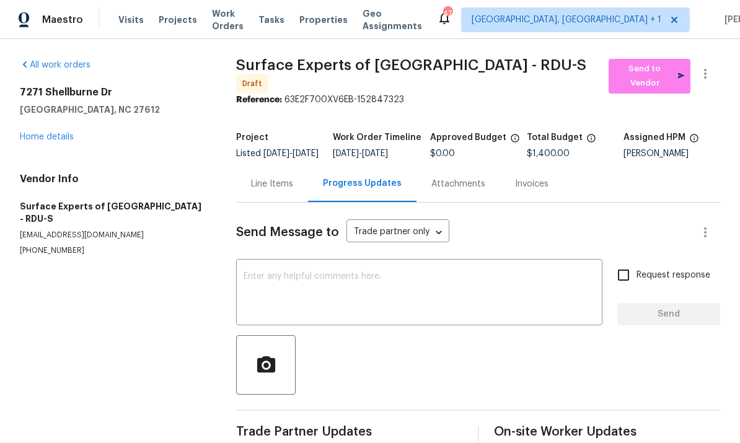
click at [295, 272] on textarea at bounding box center [420, 293] width 352 height 43
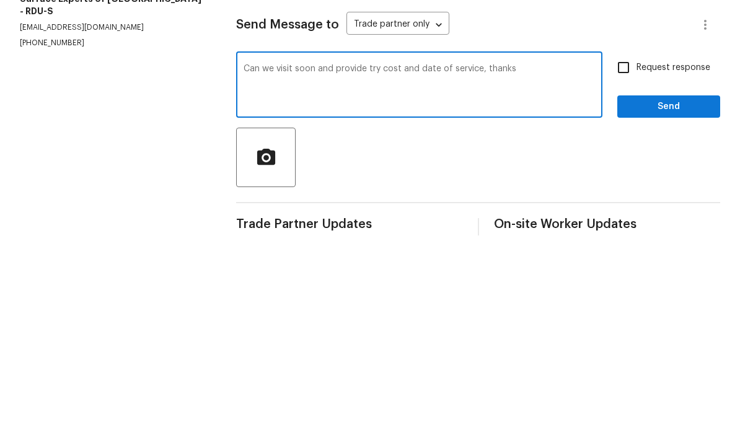
type textarea "Can we visit soon and provide try cost and date of service, thanks"
click at [624, 262] on input "Request response" at bounding box center [624, 275] width 26 height 26
checkbox input "true"
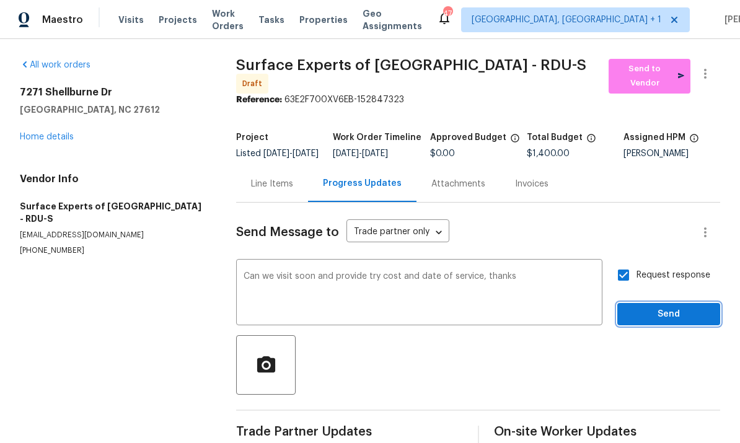
click at [652, 307] on span "Send" at bounding box center [669, 315] width 83 height 16
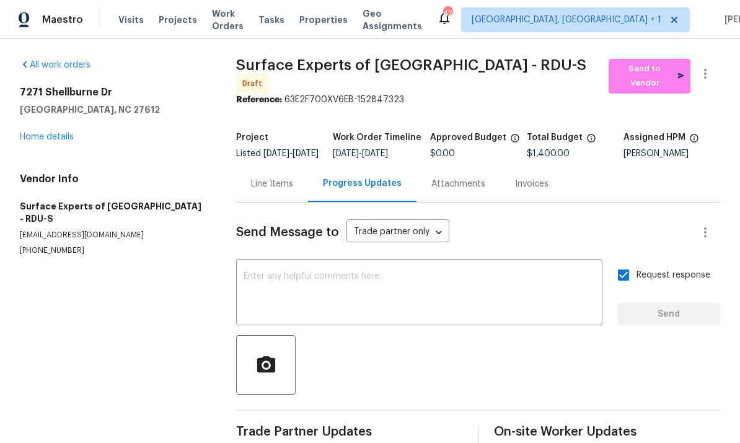
scroll to position [0, 0]
